Goal: Transaction & Acquisition: Purchase product/service

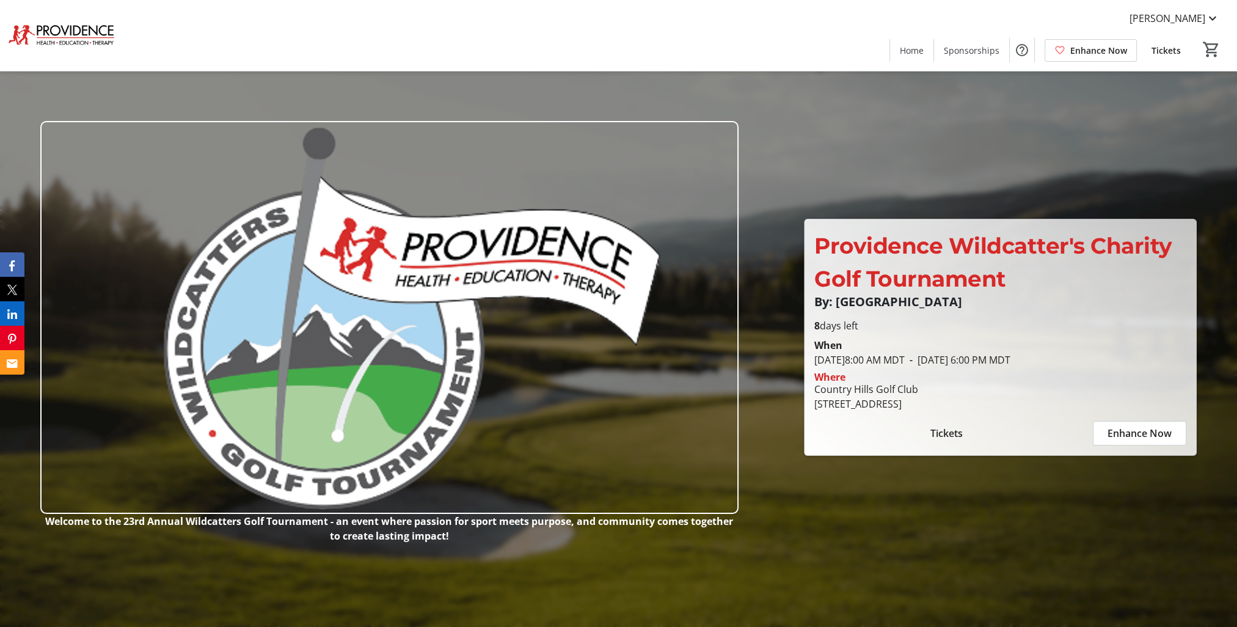
click at [951, 431] on span "Tickets" at bounding box center [947, 433] width 32 height 15
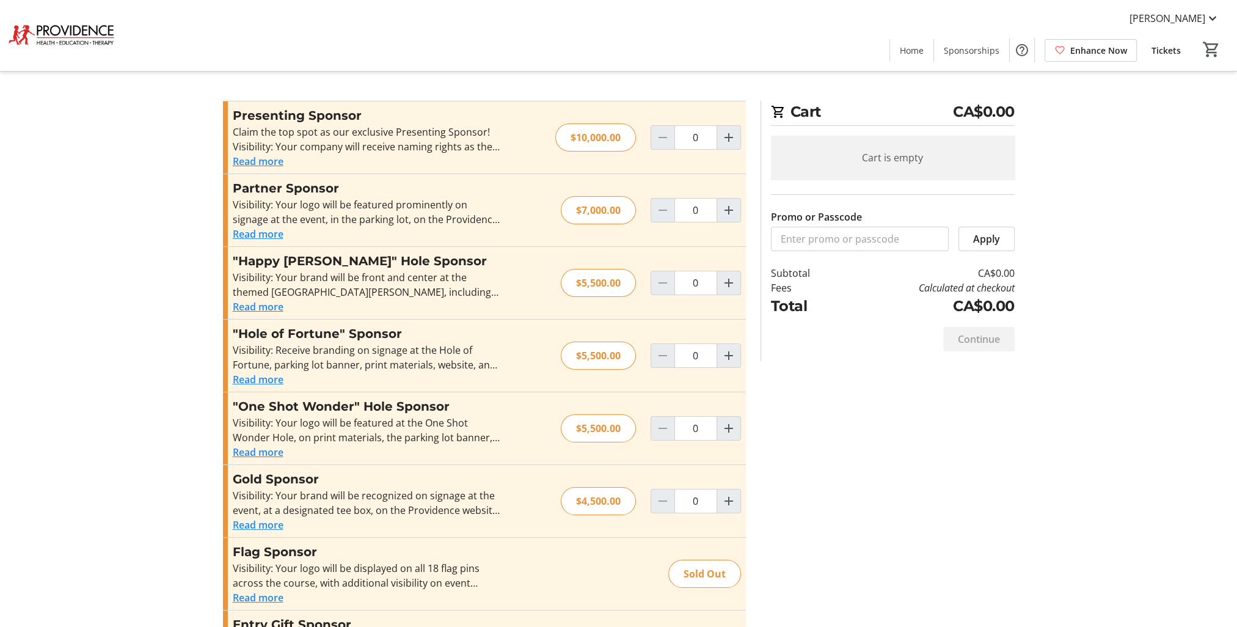
click at [979, 45] on span "Sponsorships" at bounding box center [972, 50] width 56 height 13
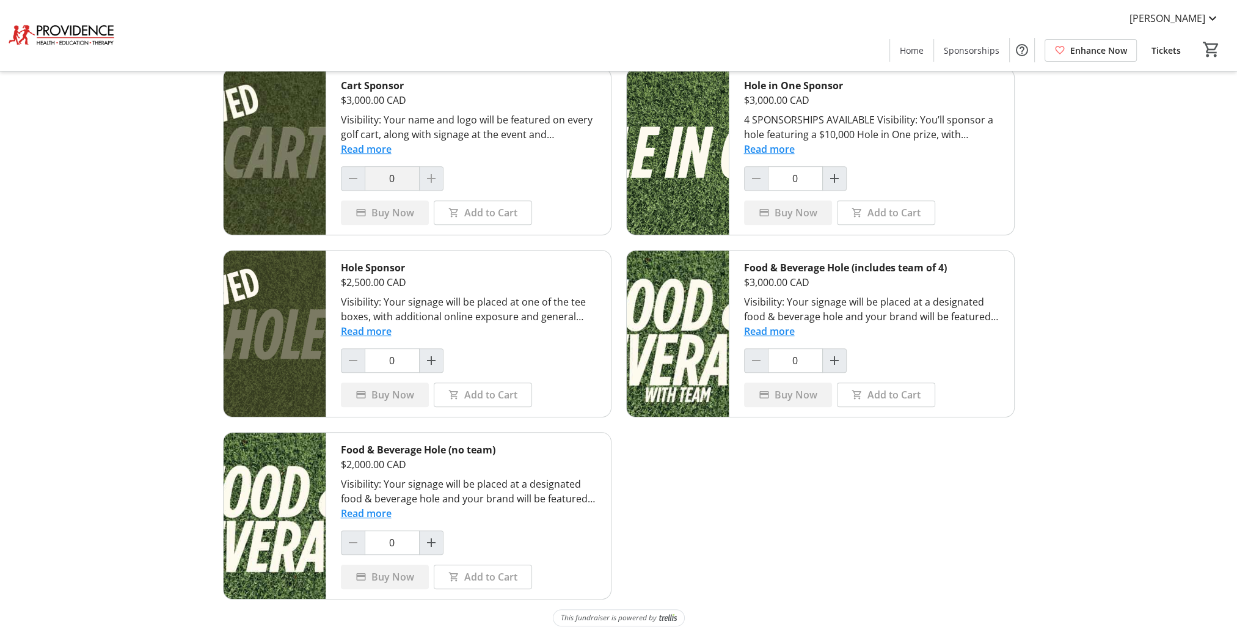
scroll to position [796, 0]
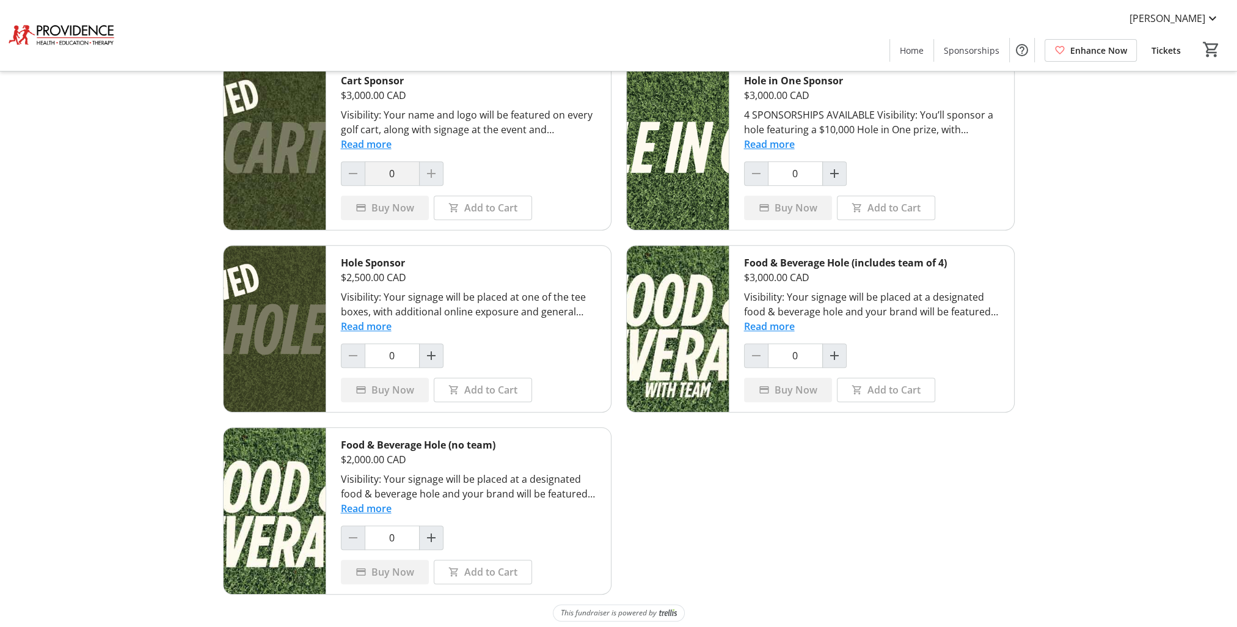
click at [365, 320] on button "Read more" at bounding box center [366, 326] width 51 height 15
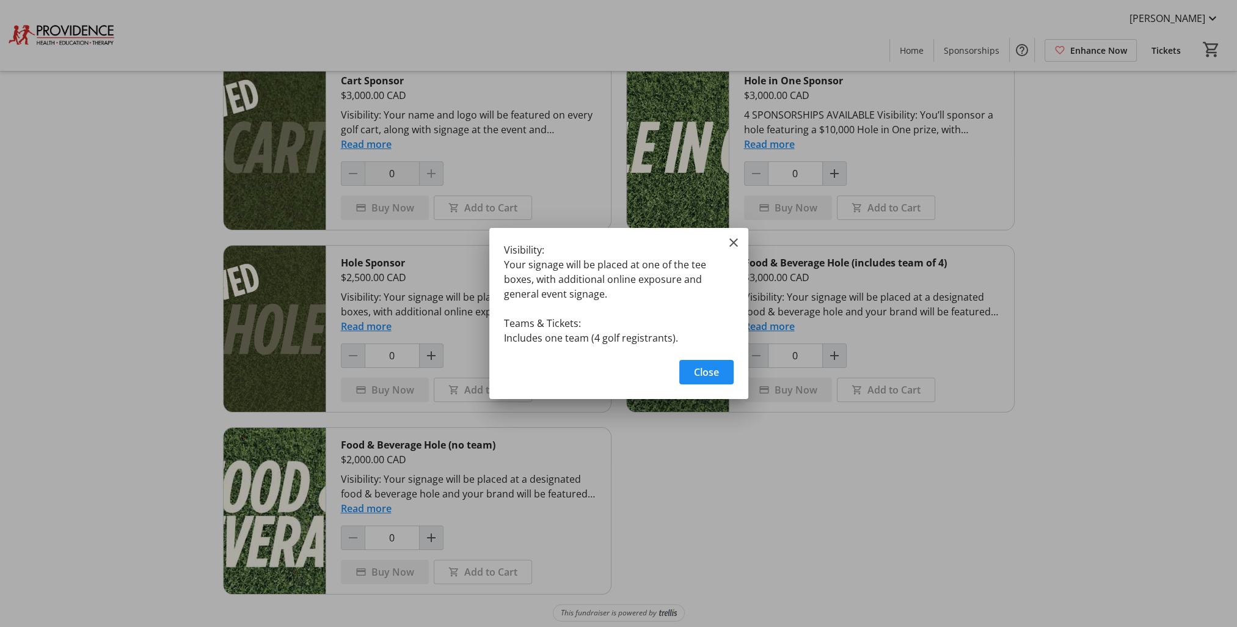
scroll to position [0, 0]
click at [728, 247] on mat-icon "Close" at bounding box center [734, 242] width 15 height 15
